Goal: Task Accomplishment & Management: Use online tool/utility

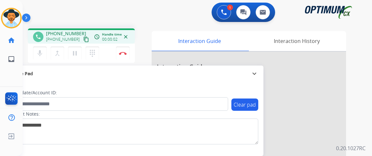
click at [83, 40] on mat-icon "content_copy" at bounding box center [86, 40] width 6 height 6
click at [38, 54] on mat-icon "mic" at bounding box center [40, 54] width 8 height 8
click at [38, 54] on mat-icon "mic_off" at bounding box center [40, 54] width 8 height 8
click at [41, 50] on mat-icon "mic" at bounding box center [40, 54] width 8 height 8
click at [41, 50] on mat-icon "mic_off" at bounding box center [40, 54] width 8 height 8
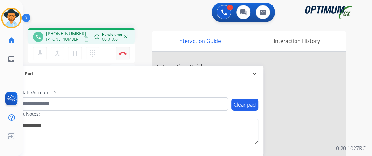
click at [121, 53] on img at bounding box center [123, 53] width 8 height 3
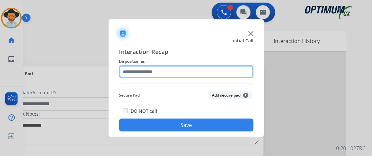
click at [176, 75] on input "text" at bounding box center [186, 71] width 134 height 13
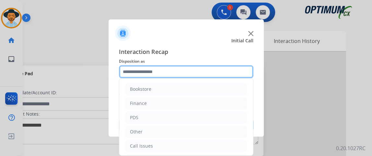
scroll to position [42, 0]
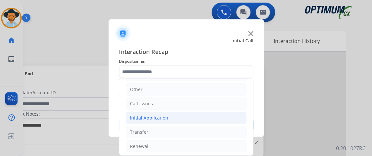
click at [209, 114] on li "Initial Application" at bounding box center [186, 118] width 121 height 12
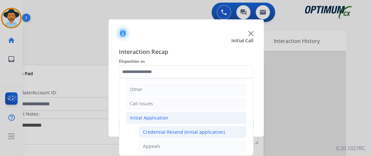
click at [205, 128] on li "Credential Resend (Initial application)" at bounding box center [193, 132] width 108 height 12
type input "**********"
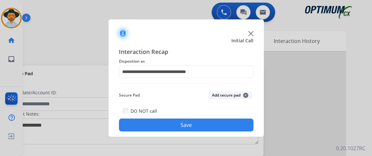
click at [204, 128] on button "Save" at bounding box center [186, 125] width 134 height 13
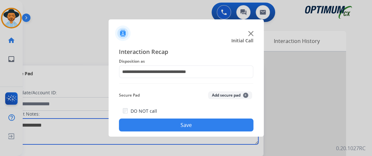
click at [206, 129] on textarea at bounding box center [133, 132] width 250 height 26
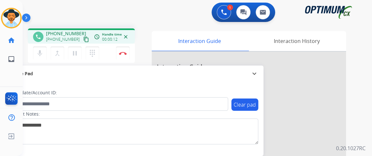
click at [83, 38] on div "phone [PHONE_NUMBER] [PHONE_NUMBER] content_copy access_time Call metrics Queue…" at bounding box center [81, 37] width 96 height 6
click at [83, 40] on mat-icon "content_copy" at bounding box center [86, 40] width 6 height 6
click at [39, 51] on mat-icon "mic" at bounding box center [40, 54] width 8 height 8
click at [46, 51] on button "mic_off Mute" at bounding box center [40, 54] width 14 height 14
click at [46, 53] on div "mic Mute merge_type Bridge pause Hold dialpad Dialpad" at bounding box center [68, 54] width 70 height 14
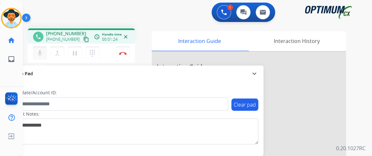
click at [46, 53] on div "mic Mute merge_type Bridge pause Hold dialpad Dialpad" at bounding box center [68, 54] width 70 height 14
click at [38, 50] on mat-icon "mic" at bounding box center [40, 54] width 8 height 8
click at [35, 47] on button "mic_off Mute" at bounding box center [40, 54] width 14 height 14
click at [43, 53] on mat-icon "mic" at bounding box center [40, 54] width 8 height 8
drag, startPoint x: 43, startPoint y: 53, endPoint x: 38, endPoint y: 46, distance: 8.4
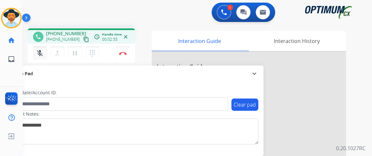
click at [38, 47] on button "mic_off Mute" at bounding box center [40, 54] width 14 height 14
click at [40, 49] on button "mic Mute" at bounding box center [40, 54] width 14 height 14
click at [40, 50] on mat-icon "mic" at bounding box center [40, 54] width 8 height 8
click at [40, 50] on mat-icon "mic_off" at bounding box center [40, 54] width 8 height 8
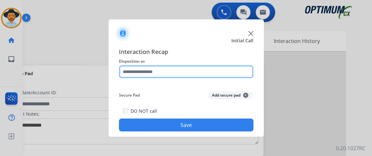
click at [177, 75] on input "text" at bounding box center [186, 71] width 134 height 13
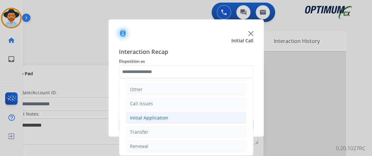
click at [206, 122] on li "Initial Application" at bounding box center [186, 118] width 121 height 12
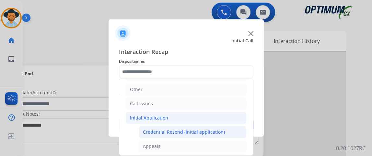
click at [206, 129] on div "Credential Resend (Initial application)" at bounding box center [184, 132] width 82 height 6
type input "**********"
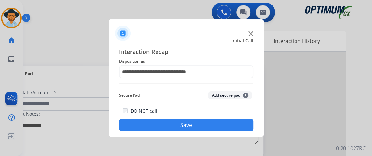
click at [206, 129] on button "Save" at bounding box center [186, 125] width 134 height 13
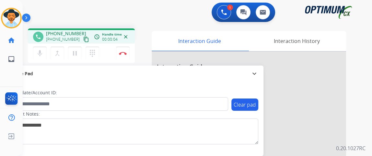
click at [83, 39] on mat-icon "content_copy" at bounding box center [86, 40] width 6 height 6
click at [38, 51] on mat-icon "mic" at bounding box center [40, 54] width 8 height 8
click at [37, 58] on button "mic_off Mute" at bounding box center [40, 54] width 14 height 14
click at [36, 53] on mat-icon "mic" at bounding box center [40, 54] width 8 height 8
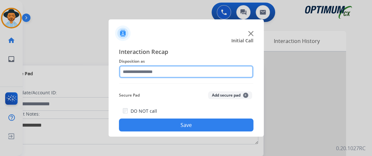
click at [156, 72] on input "text" at bounding box center [186, 71] width 134 height 13
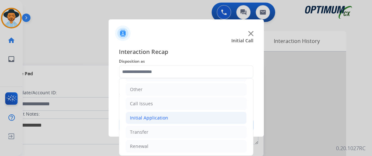
click at [202, 116] on li "Initial Application" at bounding box center [186, 118] width 121 height 12
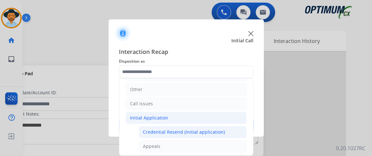
click at [200, 130] on div "Credential Resend (Initial application)" at bounding box center [184, 132] width 82 height 6
type input "**********"
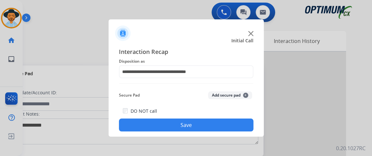
click at [200, 130] on button "Save" at bounding box center [186, 125] width 134 height 13
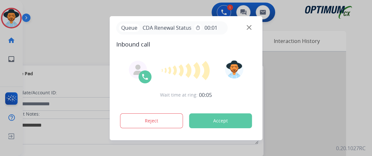
click at [119, 58] on div "Wait time at ring: 00:05 Reject Accept" at bounding box center [186, 95] width 140 height 80
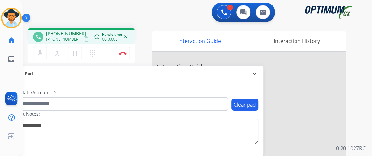
click at [83, 41] on mat-icon "content_copy" at bounding box center [86, 40] width 6 height 6
click at [44, 56] on button "mic Mute" at bounding box center [40, 54] width 14 height 14
click at [83, 40] on mat-icon "content_copy" at bounding box center [86, 40] width 6 height 6
click at [41, 53] on mat-icon "mic_off" at bounding box center [40, 54] width 8 height 8
click at [44, 57] on button "mic Mute" at bounding box center [40, 54] width 14 height 14
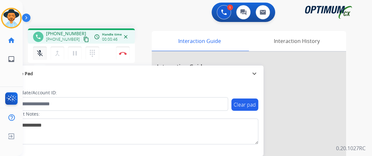
click at [42, 53] on mat-icon "mic_off" at bounding box center [40, 54] width 8 height 8
click at [39, 49] on button "mic Mute" at bounding box center [40, 54] width 14 height 14
click at [39, 48] on button "mic_off Mute" at bounding box center [40, 54] width 14 height 14
click at [37, 47] on div "mic Mute merge_type Bridge pause Hold dialpad Dialpad" at bounding box center [68, 54] width 70 height 14
click at [41, 54] on mat-icon "mic" at bounding box center [40, 54] width 8 height 8
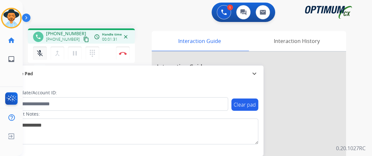
click at [41, 54] on mat-icon "mic_off" at bounding box center [40, 54] width 8 height 8
click at [41, 54] on mat-icon "mic" at bounding box center [40, 54] width 8 height 8
click at [41, 56] on mat-icon "mic_off" at bounding box center [40, 54] width 8 height 8
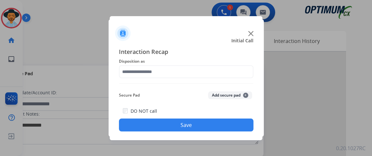
click at [158, 78] on div at bounding box center [186, 71] width 134 height 13
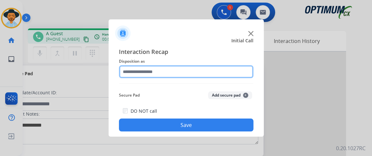
click at [204, 75] on input "text" at bounding box center [186, 71] width 134 height 13
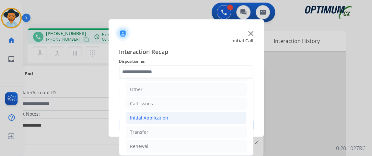
click at [178, 116] on li "Initial Application" at bounding box center [186, 118] width 121 height 12
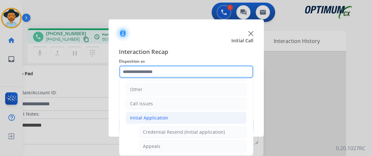
scroll to position [142, 0]
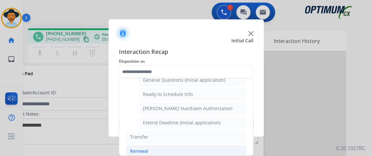
click at [189, 145] on li "Renewal" at bounding box center [186, 151] width 121 height 12
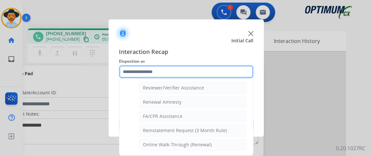
scroll to position [245, 0]
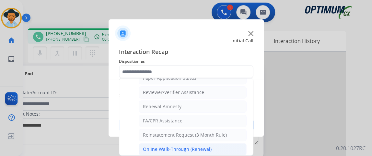
click at [203, 148] on div "Online Walk-Through (Renewal)" at bounding box center [177, 149] width 69 height 6
type input "**********"
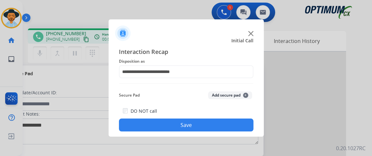
click at [200, 131] on button "Save" at bounding box center [186, 125] width 134 height 13
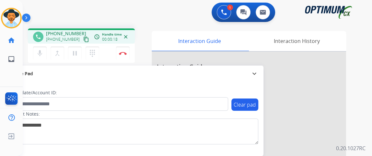
click at [83, 39] on mat-icon "content_copy" at bounding box center [86, 40] width 6 height 6
click at [44, 48] on button "mic Mute" at bounding box center [40, 54] width 14 height 14
click at [42, 52] on mat-icon "mic_off" at bounding box center [40, 54] width 8 height 8
click at [42, 53] on mat-icon "mic" at bounding box center [40, 54] width 8 height 8
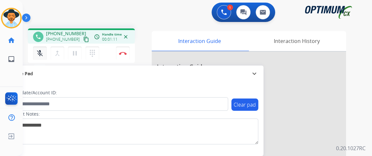
click at [44, 51] on button "mic_off Mute" at bounding box center [40, 54] width 14 height 14
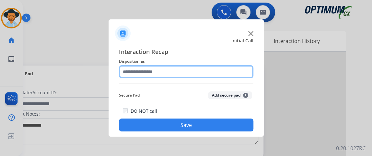
click at [150, 73] on input "text" at bounding box center [186, 71] width 134 height 13
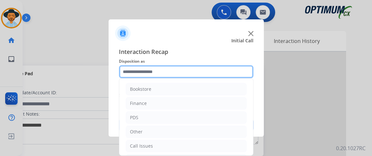
scroll to position [42, 0]
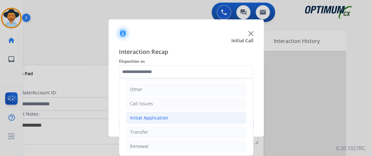
click at [191, 120] on li "Initial Application" at bounding box center [186, 118] width 121 height 12
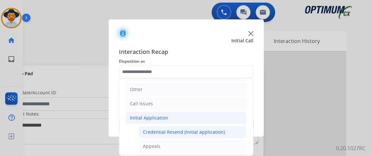
click at [190, 129] on div "Credential Resend (Initial application)" at bounding box center [184, 132] width 82 height 6
type input "**********"
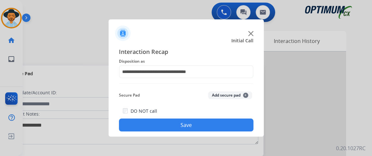
click at [190, 129] on button "Save" at bounding box center [186, 125] width 134 height 13
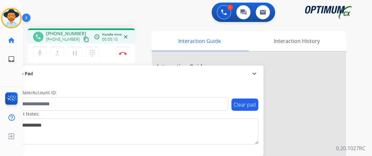
click at [83, 39] on mat-icon "content_copy" at bounding box center [86, 40] width 6 height 6
click at [124, 52] on img at bounding box center [123, 53] width 8 height 3
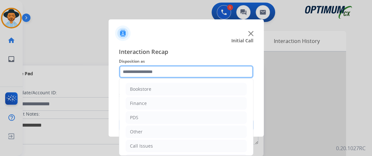
click at [184, 72] on input "text" at bounding box center [186, 71] width 134 height 13
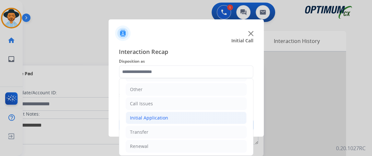
click at [222, 117] on li "Initial Application" at bounding box center [186, 118] width 121 height 12
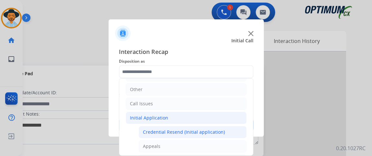
click at [218, 133] on div "Credential Resend (Initial application)" at bounding box center [184, 132] width 82 height 6
type input "**********"
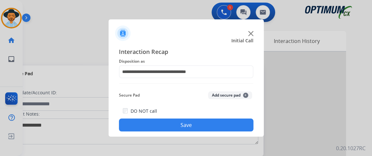
click at [220, 124] on button "Save" at bounding box center [186, 125] width 134 height 13
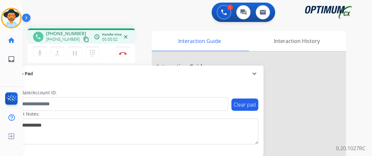
click at [83, 40] on mat-icon "content_copy" at bounding box center [86, 40] width 6 height 6
click at [83, 39] on mat-icon "content_copy" at bounding box center [86, 40] width 6 height 6
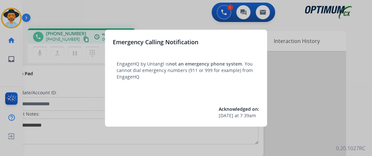
click at [70, 58] on div at bounding box center [186, 78] width 372 height 156
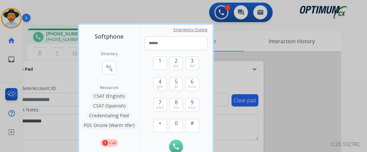
click at [47, 56] on div at bounding box center [183, 76] width 367 height 152
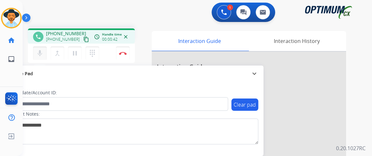
click at [38, 54] on mat-icon "mic" at bounding box center [40, 54] width 8 height 8
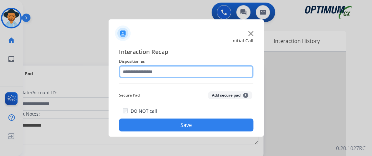
click at [235, 76] on input "text" at bounding box center [186, 71] width 134 height 13
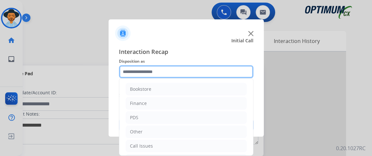
scroll to position [42, 0]
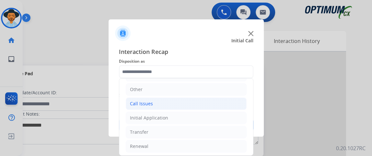
click at [181, 107] on li "Call Issues" at bounding box center [186, 104] width 121 height 12
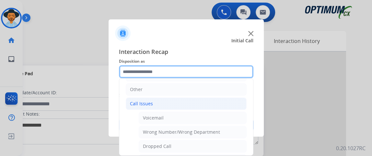
scroll to position [96, 0]
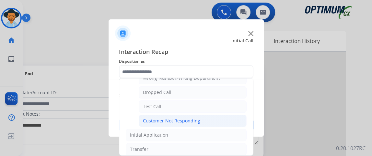
click at [223, 117] on li "Customer Not Responding" at bounding box center [193, 121] width 108 height 12
type input "**********"
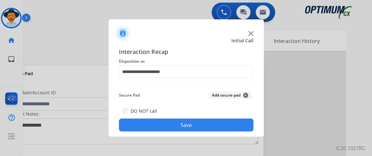
click at [222, 123] on button "Save" at bounding box center [186, 125] width 134 height 13
